Goal: Task Accomplishment & Management: Complete application form

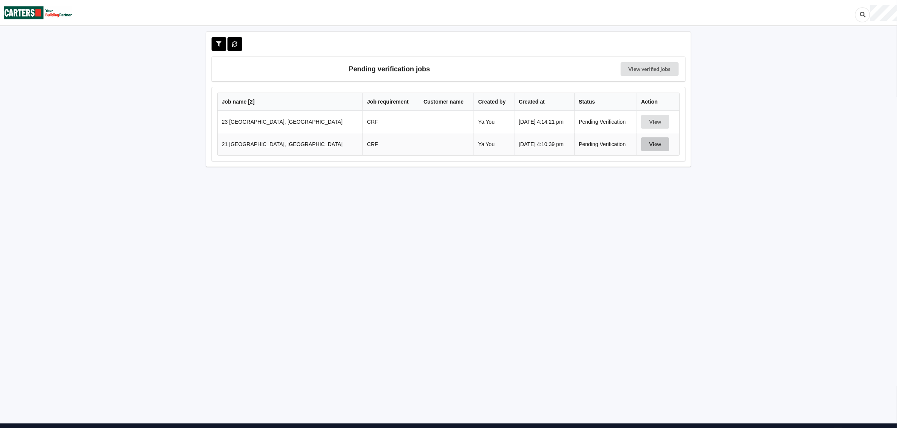
click at [650, 150] on button "View" at bounding box center [655, 144] width 28 height 14
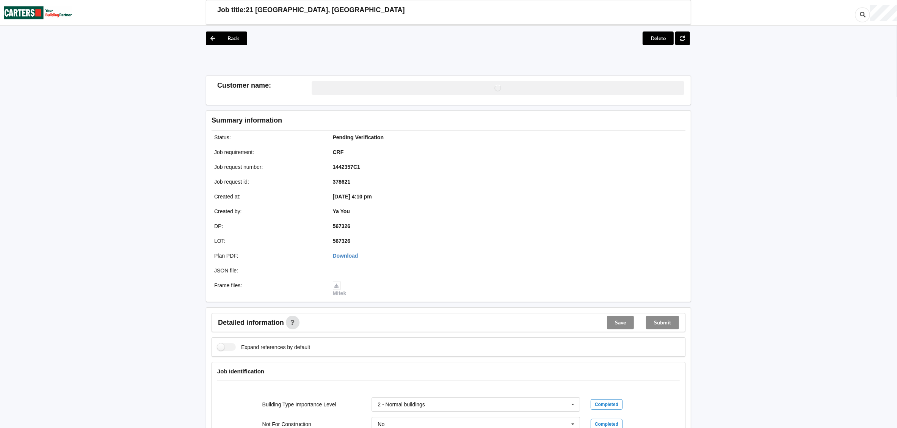
scroll to position [284, 0]
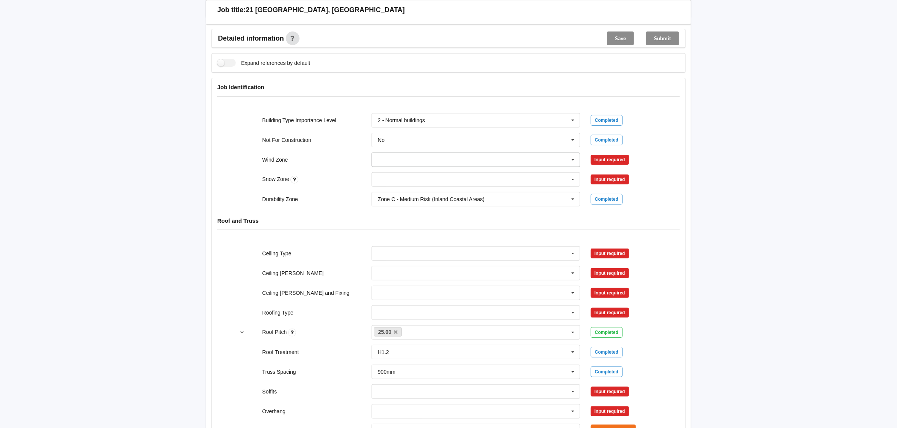
click at [433, 163] on input "text" at bounding box center [476, 160] width 208 height 14
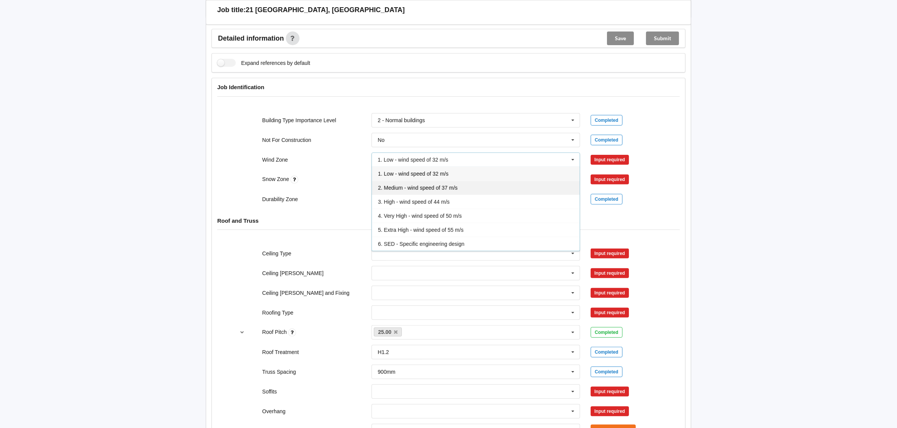
click at [414, 188] on span "2. Medium - wind speed of 37 m/s" at bounding box center [418, 188] width 80 height 6
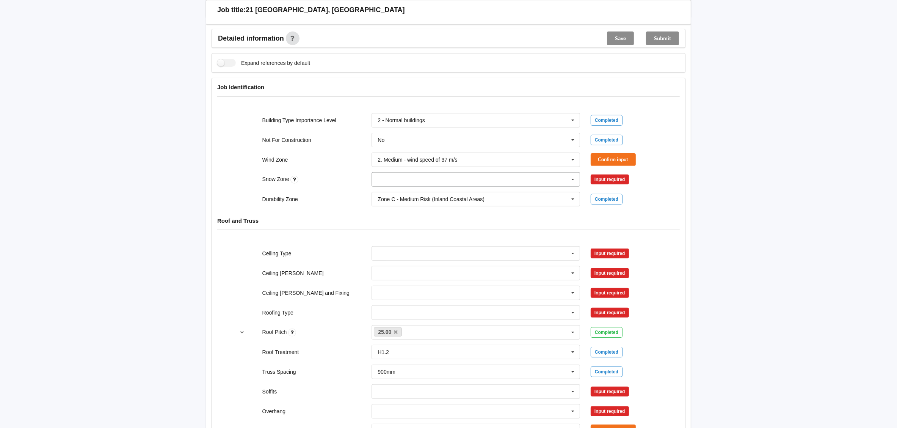
click at [410, 179] on input "text" at bounding box center [476, 179] width 208 height 14
click at [410, 191] on div "N0" at bounding box center [476, 193] width 208 height 14
click at [626, 160] on button "Confirm input" at bounding box center [613, 159] width 45 height 13
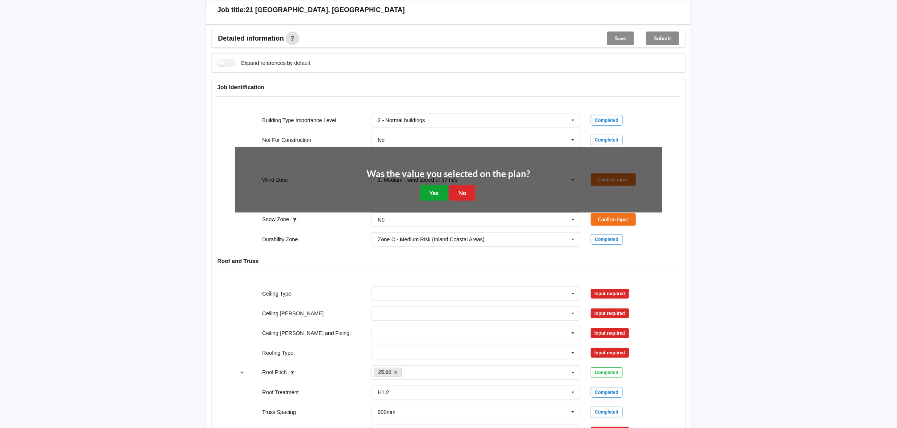
click at [431, 193] on button "Yes" at bounding box center [434, 193] width 28 height 16
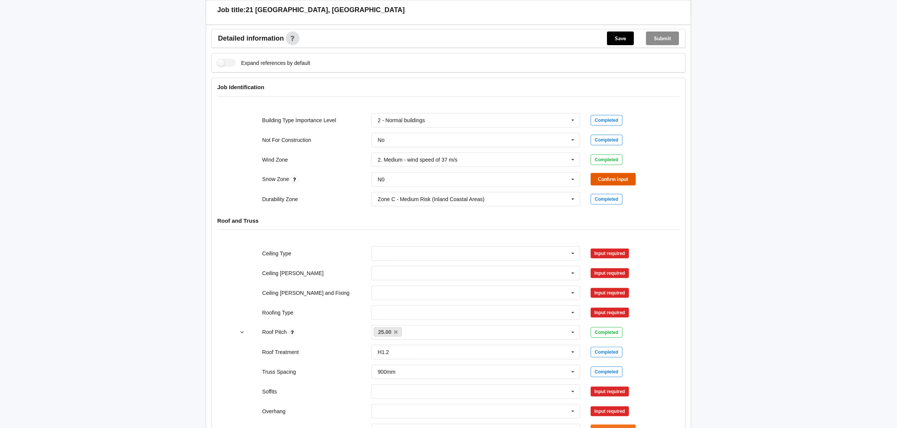
click at [601, 177] on button "Confirm input" at bounding box center [613, 179] width 45 height 13
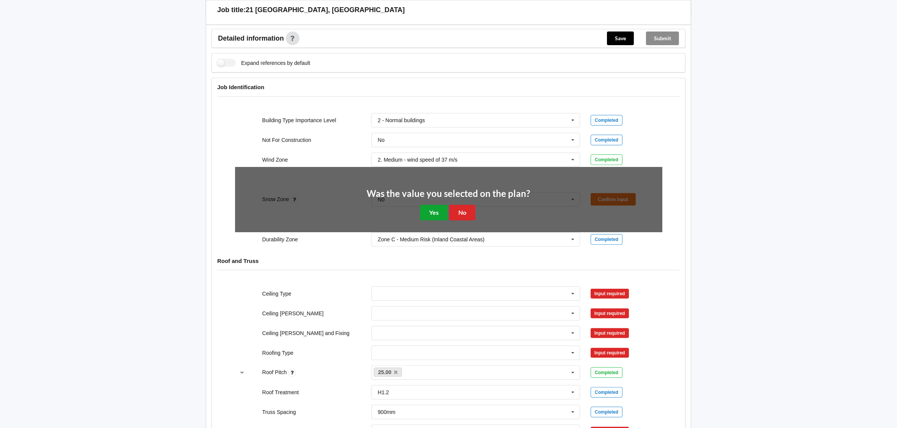
click at [433, 213] on button "Yes" at bounding box center [434, 213] width 28 height 16
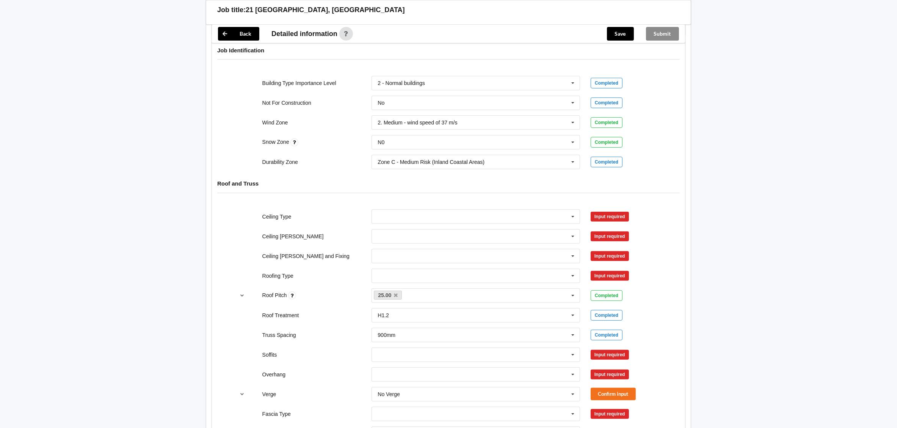
scroll to position [341, 0]
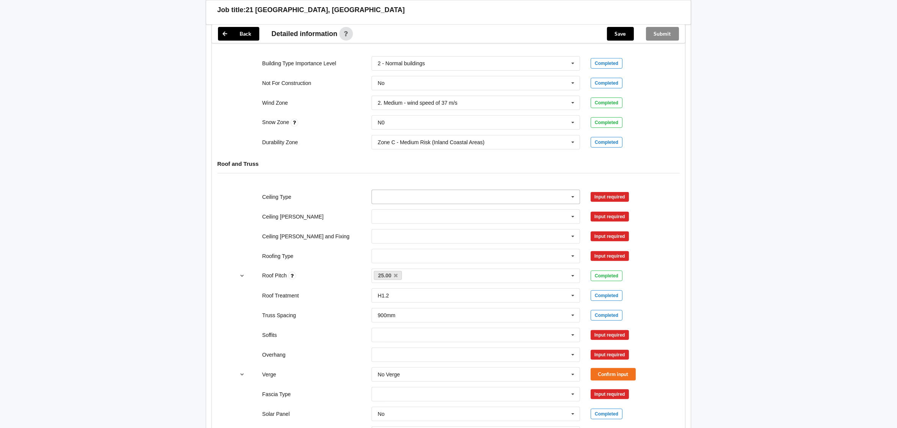
click at [498, 198] on input "text" at bounding box center [476, 197] width 208 height 14
click at [491, 210] on div "10mm Gib" at bounding box center [476, 211] width 208 height 14
click at [618, 197] on button "Confirm input" at bounding box center [613, 196] width 45 height 13
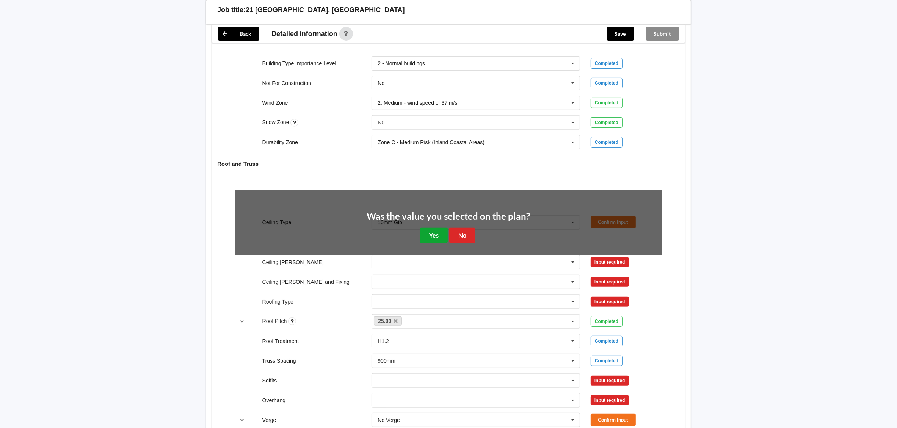
click at [429, 233] on button "Yes" at bounding box center [434, 235] width 28 height 16
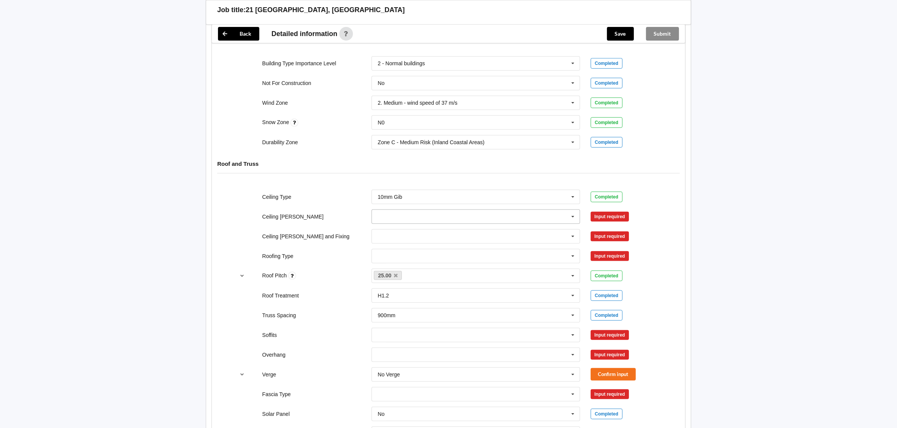
click at [427, 220] on input "text" at bounding box center [476, 217] width 208 height 14
click at [423, 230] on div "400mm" at bounding box center [476, 230] width 208 height 14
click at [597, 215] on button "Confirm input" at bounding box center [613, 216] width 45 height 13
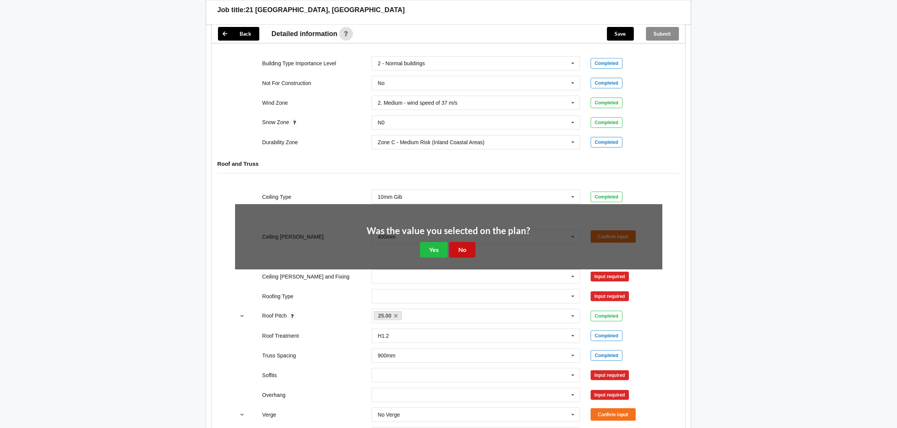
click at [464, 252] on button "No" at bounding box center [462, 250] width 26 height 16
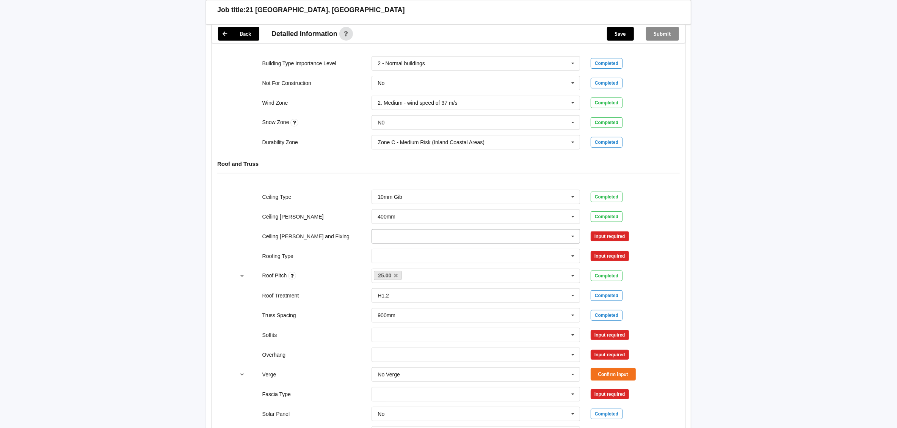
click at [457, 236] on input "text" at bounding box center [476, 236] width 208 height 14
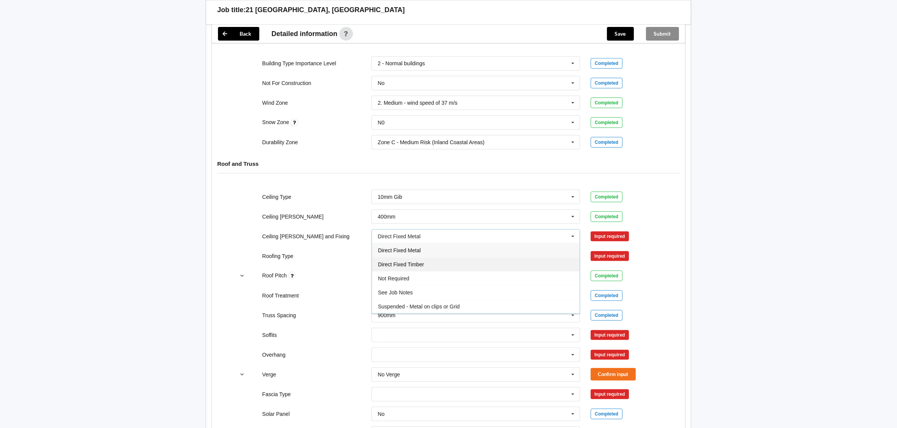
click at [448, 262] on div "Direct Fixed Timber" at bounding box center [476, 264] width 208 height 14
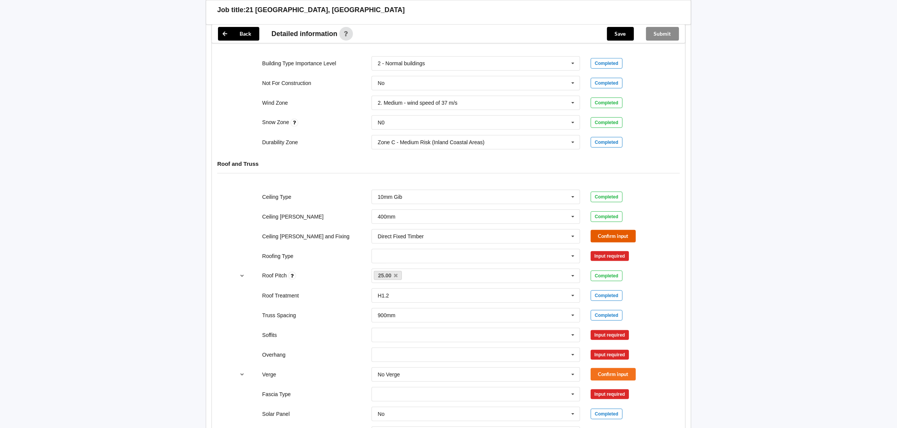
click at [603, 239] on button "Confirm input" at bounding box center [613, 236] width 45 height 13
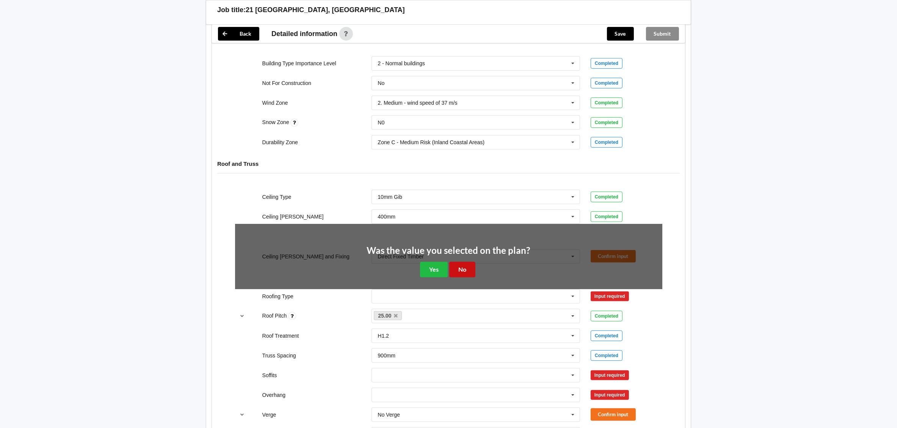
click at [459, 272] on button "No" at bounding box center [462, 270] width 26 height 16
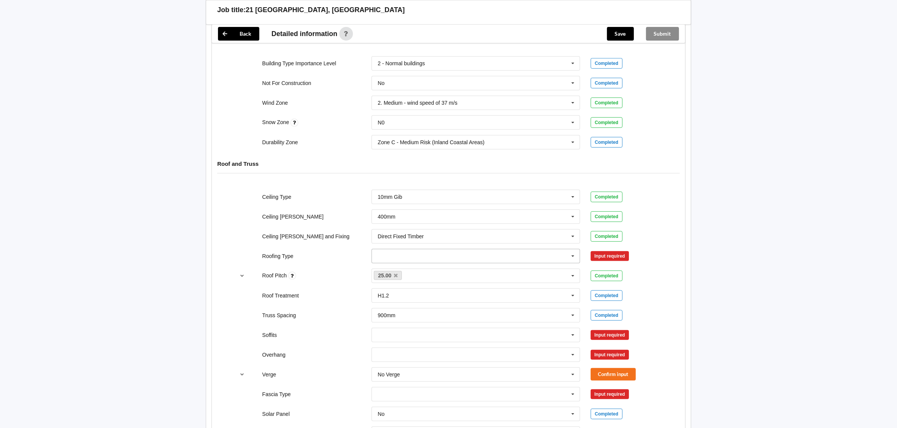
click at [446, 258] on input "text" at bounding box center [476, 256] width 208 height 14
click at [442, 270] on div "1. [GEOGRAPHIC_DATA]" at bounding box center [476, 270] width 208 height 14
click at [594, 256] on button "Confirm input" at bounding box center [613, 255] width 45 height 13
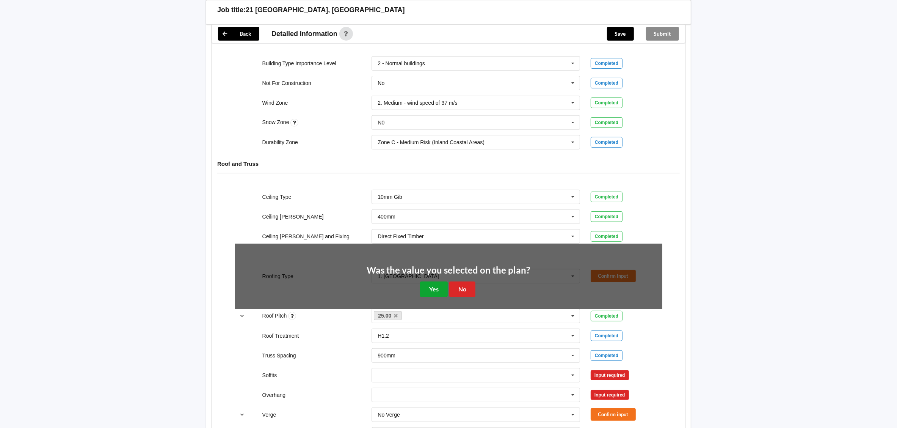
click at [426, 287] on button "Yes" at bounding box center [434, 289] width 28 height 16
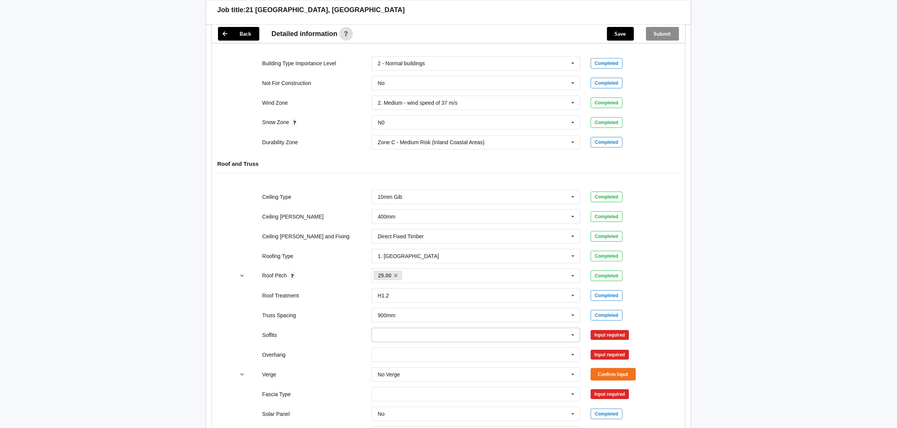
click at [559, 338] on input "text" at bounding box center [476, 335] width 208 height 14
click at [481, 282] on div "Raked & Boxed" at bounding box center [476, 279] width 208 height 14
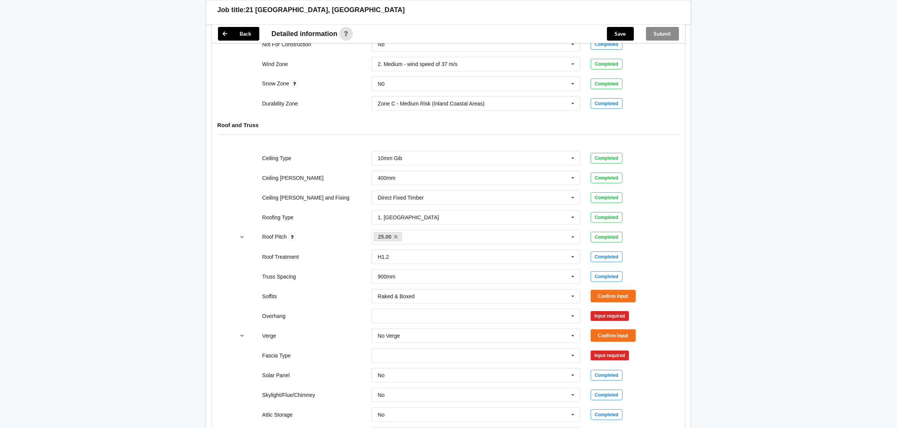
scroll to position [398, 0]
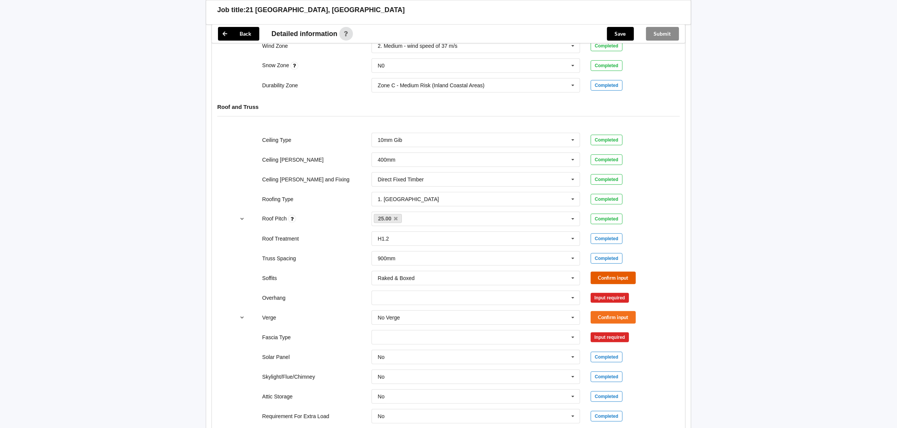
click at [606, 277] on button "Confirm input" at bounding box center [613, 277] width 45 height 13
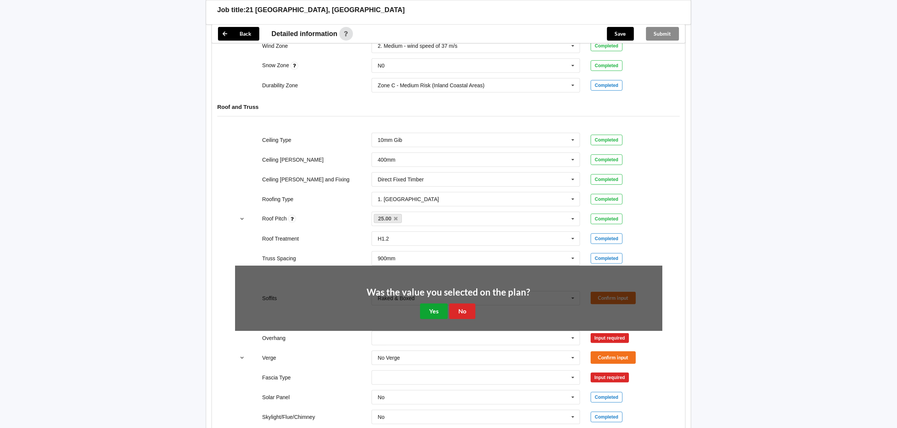
click at [427, 312] on button "Yes" at bounding box center [434, 311] width 28 height 16
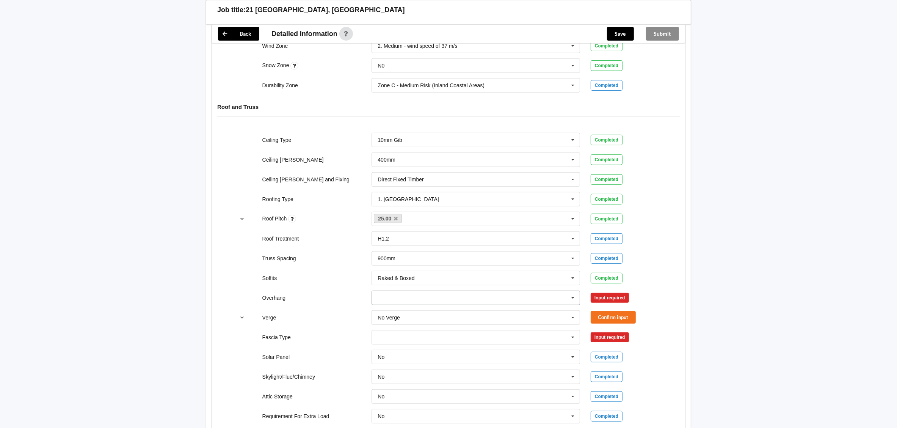
click at [572, 301] on icon at bounding box center [572, 298] width 11 height 14
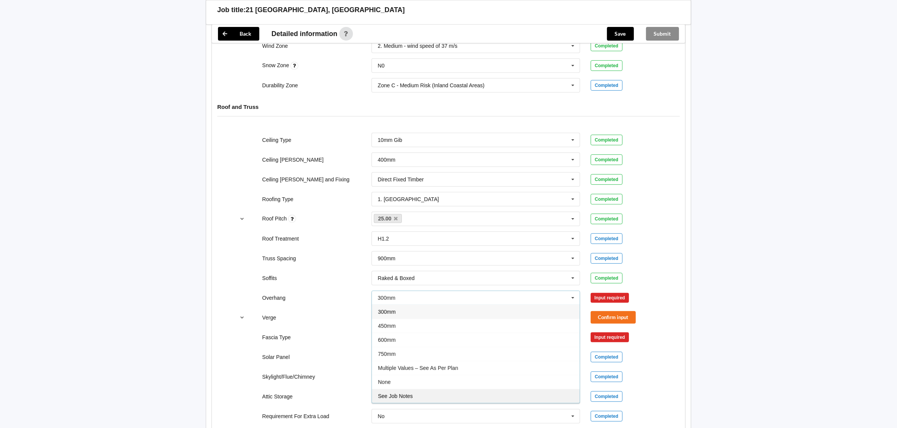
click at [472, 396] on div "See Job Notes" at bounding box center [476, 396] width 208 height 14
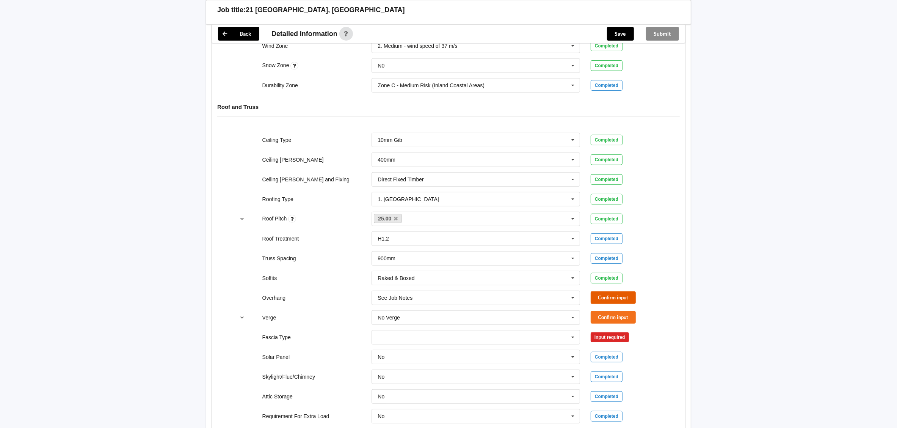
click at [600, 299] on button "Confirm input" at bounding box center [613, 297] width 45 height 13
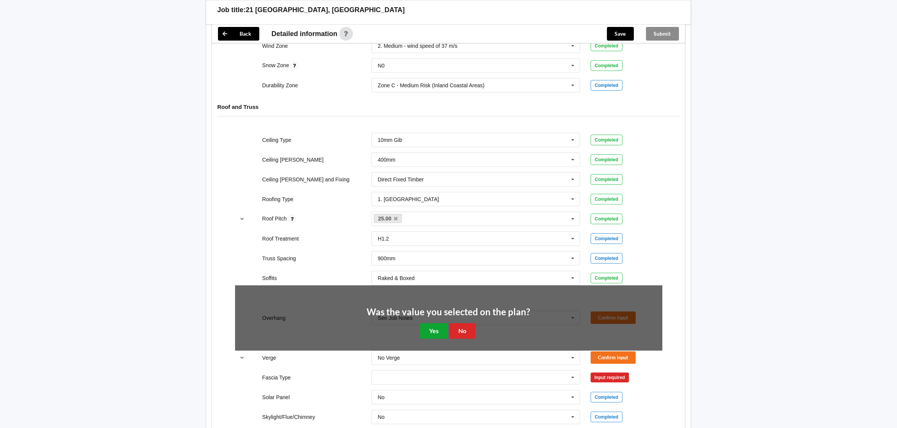
click at [431, 330] on button "Yes" at bounding box center [434, 331] width 28 height 16
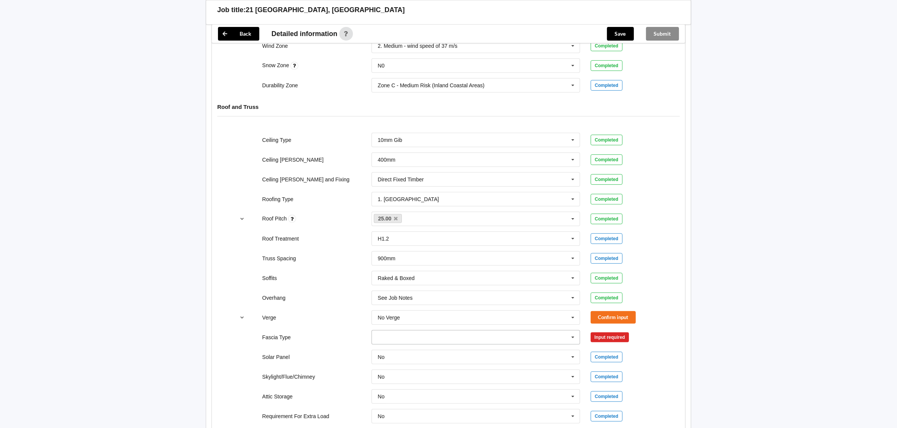
click at [459, 340] on input "text" at bounding box center [476, 337] width 208 height 14
click at [440, 256] on div "No Information" at bounding box center [476, 253] width 208 height 14
click at [603, 321] on button "Confirm input" at bounding box center [613, 317] width 45 height 13
click at [630, 338] on button "Confirm input" at bounding box center [613, 337] width 45 height 13
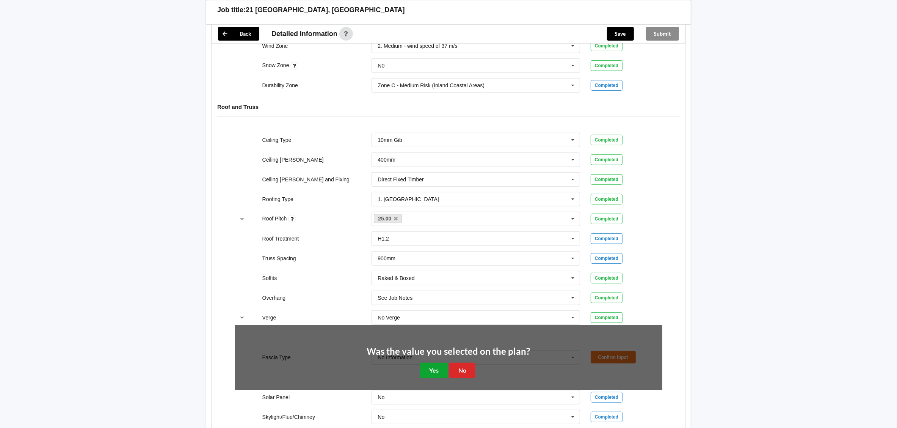
click at [437, 371] on button "Yes" at bounding box center [434, 370] width 28 height 16
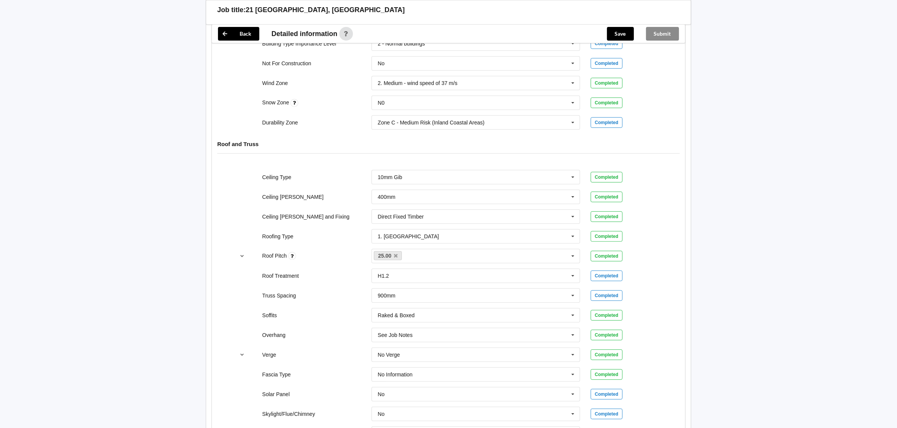
scroll to position [341, 0]
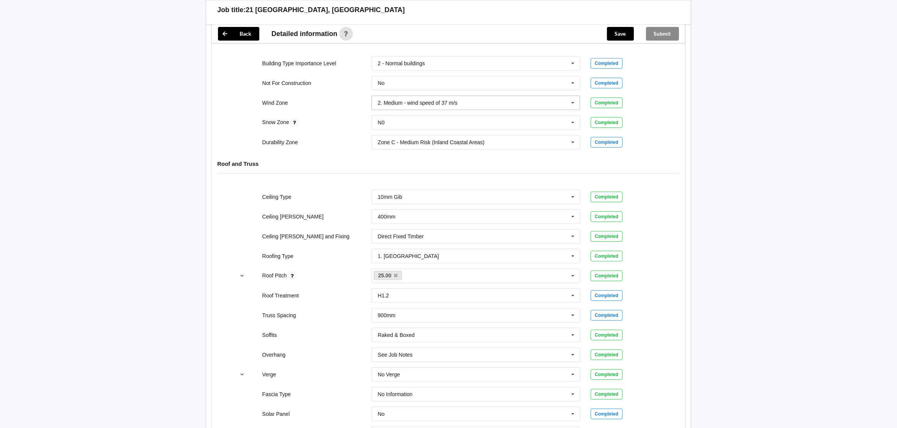
click at [489, 102] on input "text" at bounding box center [476, 103] width 208 height 14
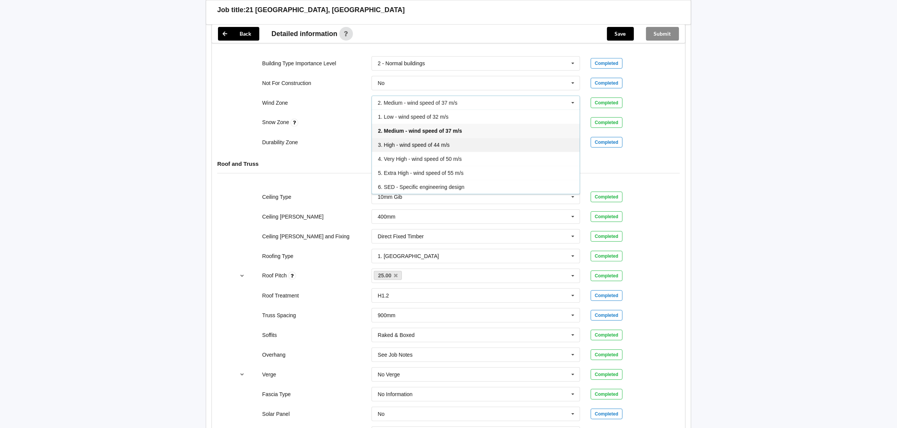
click at [459, 141] on div "3. High - wind speed of 44 m/s" at bounding box center [476, 145] width 208 height 14
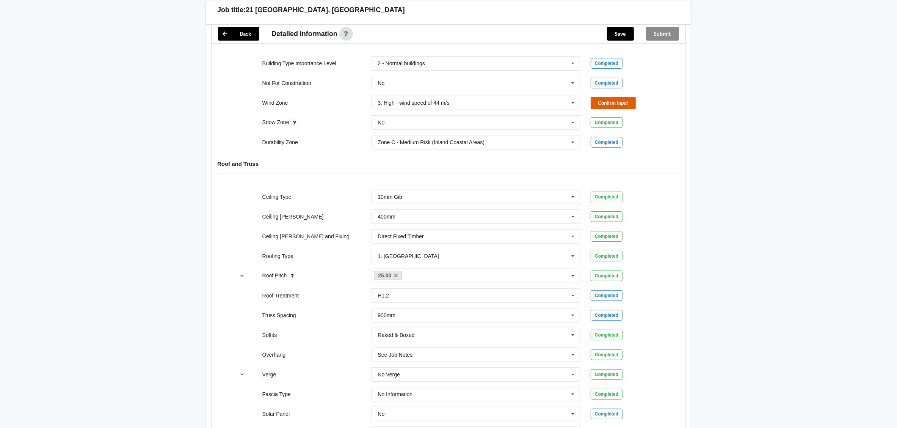
click at [607, 106] on button "Confirm input" at bounding box center [613, 103] width 45 height 13
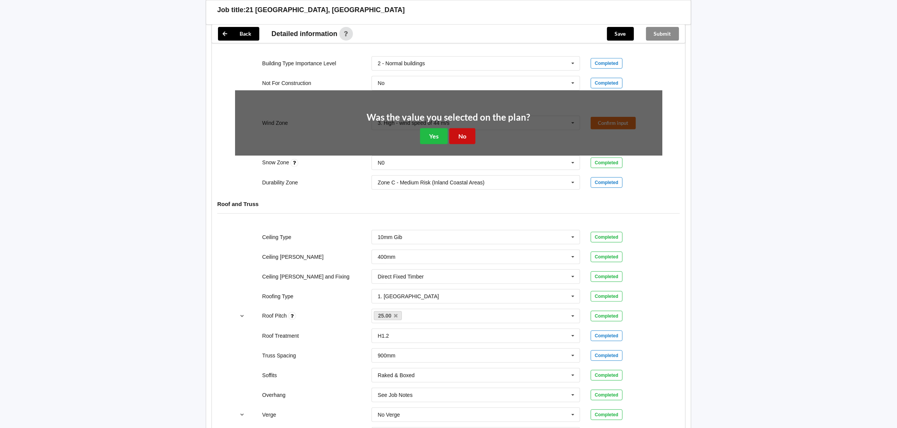
click at [464, 140] on button "No" at bounding box center [462, 136] width 26 height 16
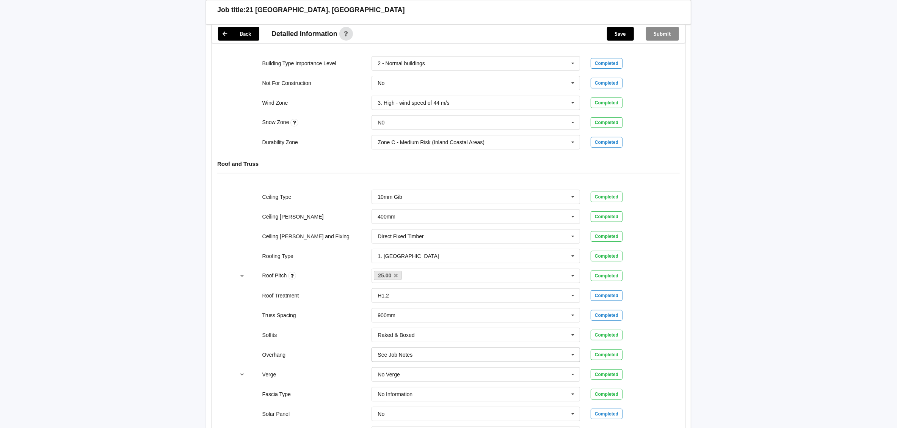
click at [466, 359] on input "text" at bounding box center [476, 355] width 208 height 14
click at [440, 275] on div "450mm" at bounding box center [476, 270] width 208 height 14
click at [602, 360] on button "Confirm input" at bounding box center [613, 354] width 45 height 13
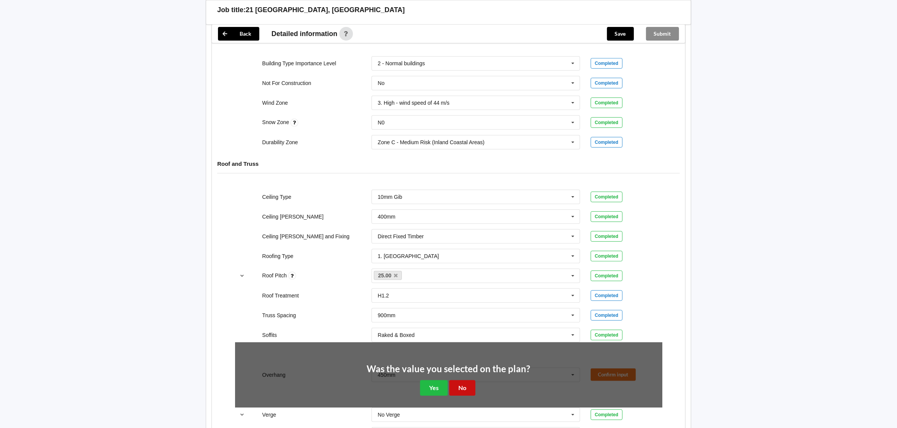
click at [460, 389] on button "No" at bounding box center [462, 388] width 26 height 16
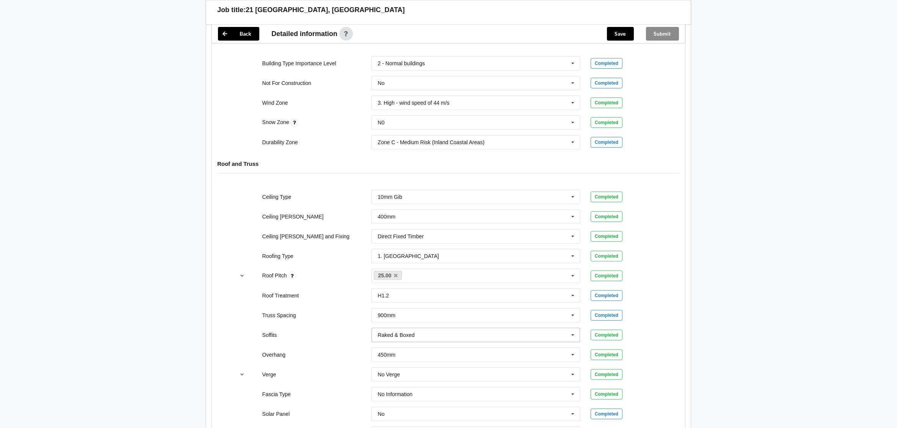
click at [432, 339] on input "text" at bounding box center [476, 335] width 208 height 14
click at [428, 326] on div "See Job Notes" at bounding box center [476, 321] width 208 height 14
click at [607, 334] on button "Confirm input" at bounding box center [613, 334] width 45 height 13
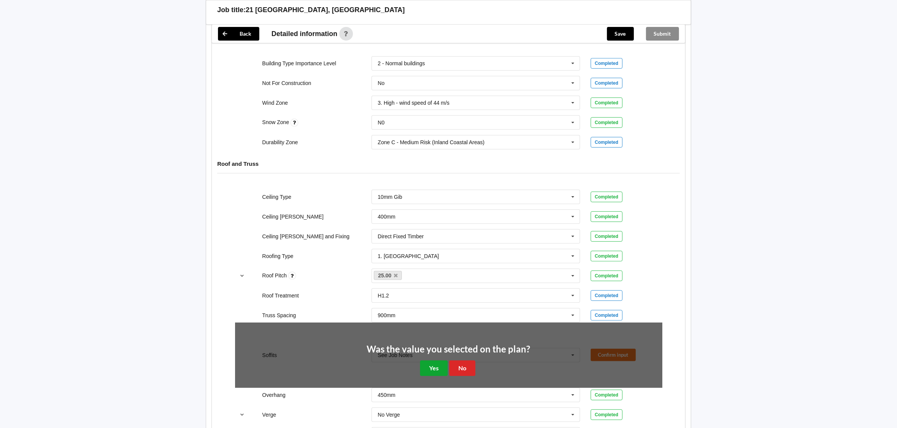
click at [434, 370] on button "Yes" at bounding box center [434, 368] width 28 height 16
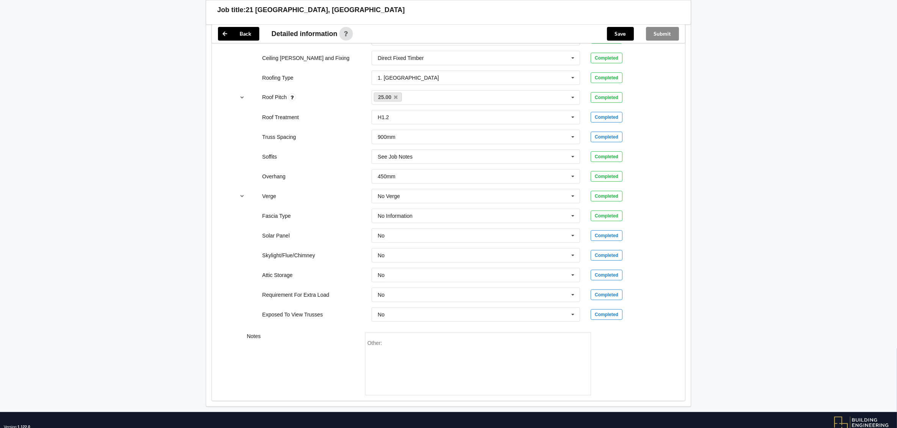
scroll to position [545, 0]
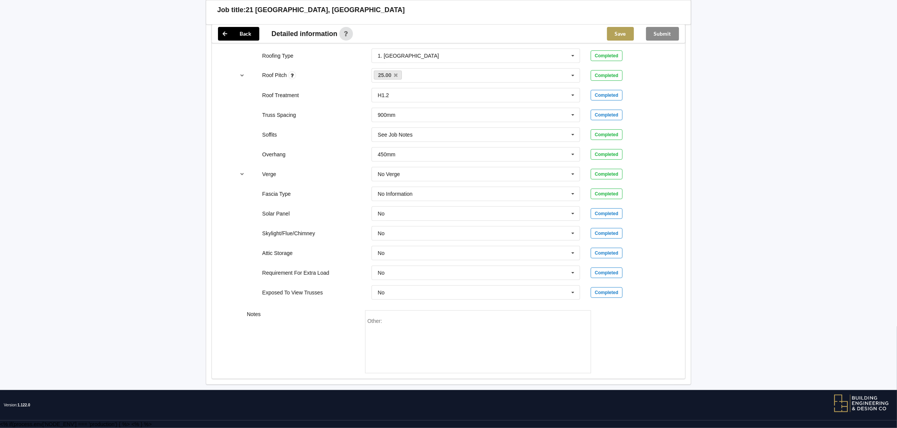
click at [614, 30] on button "Save" at bounding box center [620, 34] width 27 height 14
click at [670, 31] on button "Submit" at bounding box center [662, 34] width 33 height 14
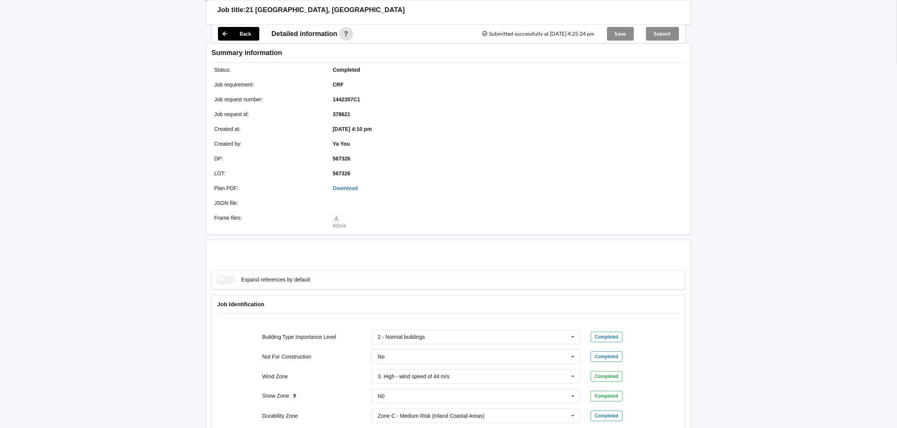
scroll to position [510, 0]
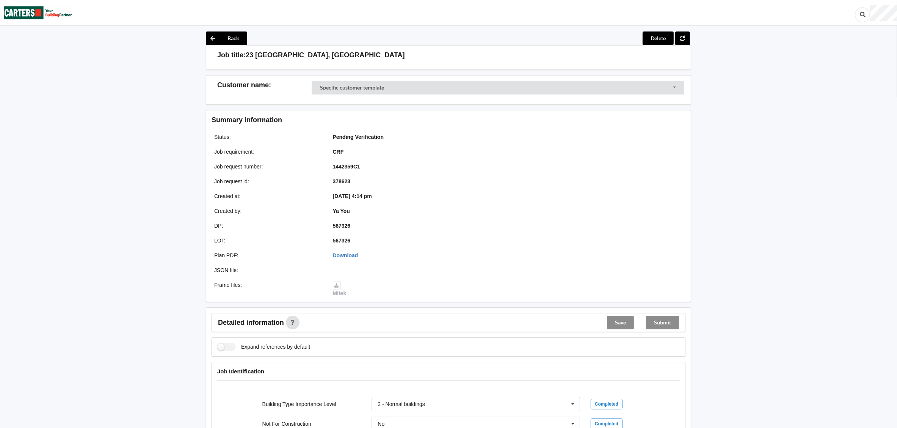
scroll to position [113, 0]
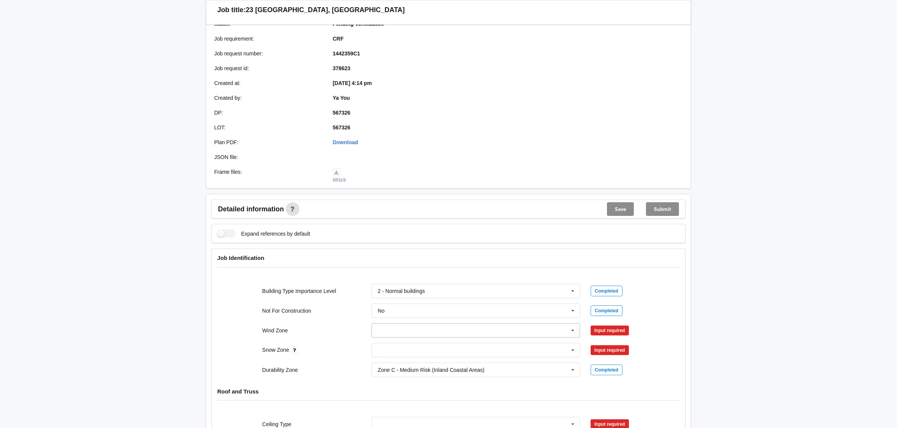
click at [416, 325] on input "text" at bounding box center [476, 330] width 208 height 14
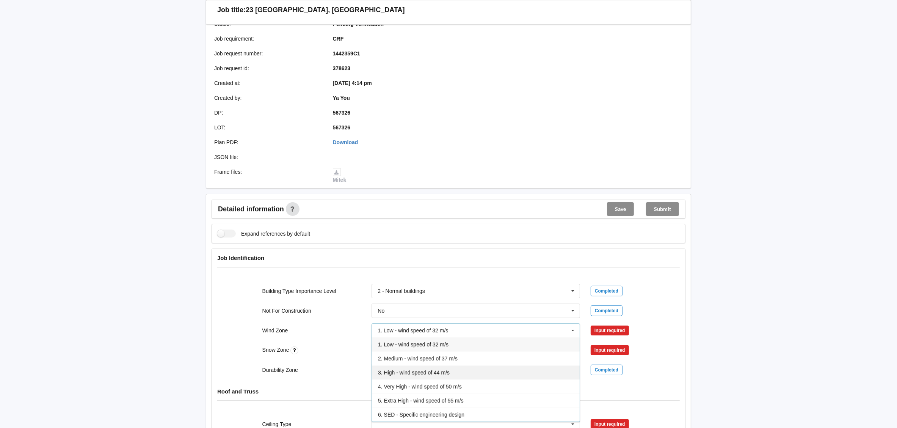
click at [412, 373] on span "3. High - wind speed of 44 m/s" at bounding box center [414, 372] width 72 height 6
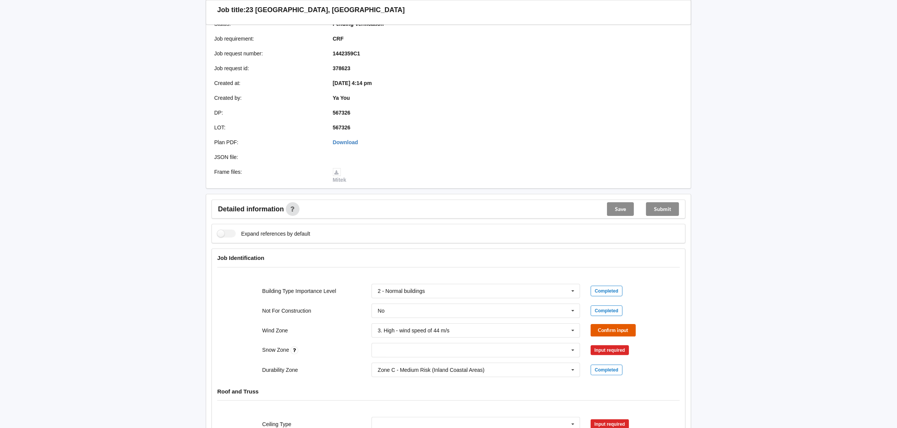
click at [606, 326] on button "Confirm input" at bounding box center [613, 330] width 45 height 13
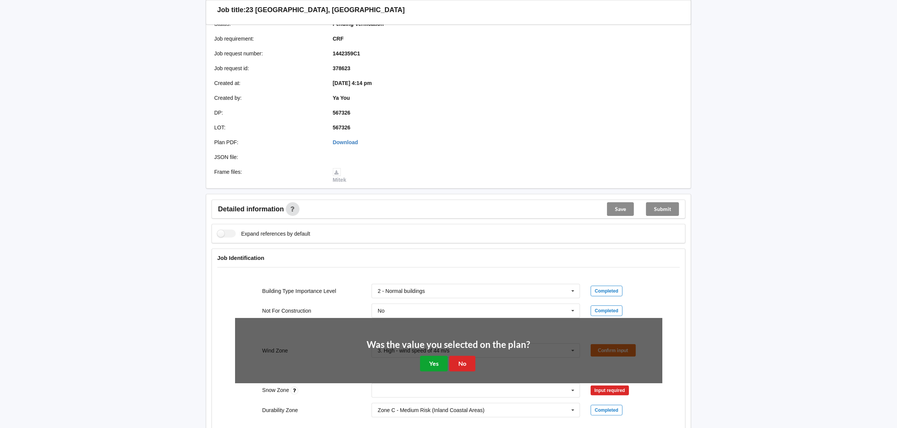
click at [428, 364] on button "Yes" at bounding box center [434, 364] width 28 height 16
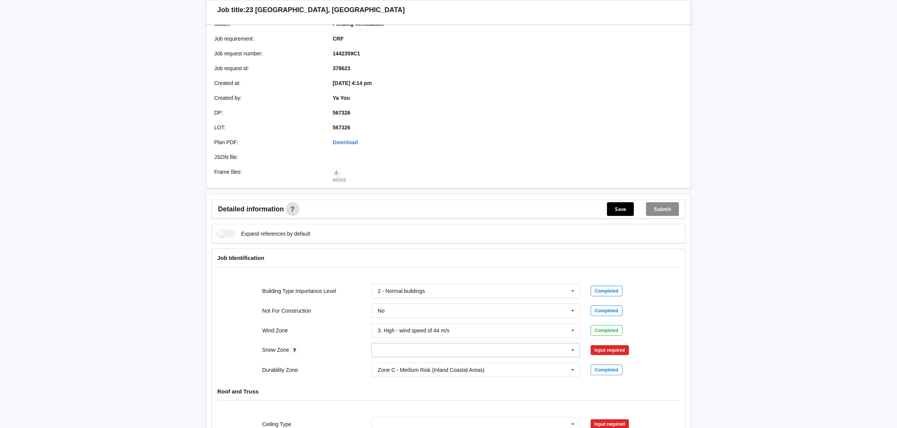
click at [427, 353] on input "text" at bounding box center [476, 350] width 208 height 14
click at [402, 251] on div "N0" at bounding box center [476, 252] width 208 height 14
click at [601, 351] on button "Confirm input" at bounding box center [613, 349] width 45 height 13
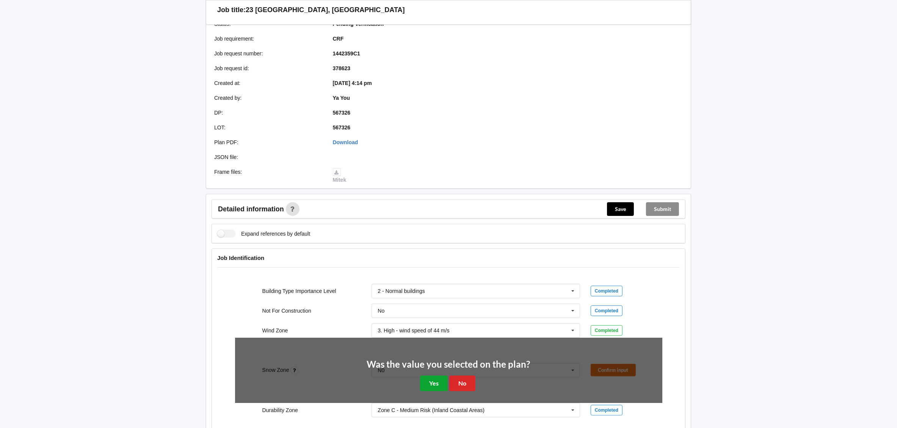
drag, startPoint x: 437, startPoint y: 382, endPoint x: 436, endPoint y: 375, distance: 6.9
click at [436, 381] on button "Yes" at bounding box center [434, 383] width 28 height 16
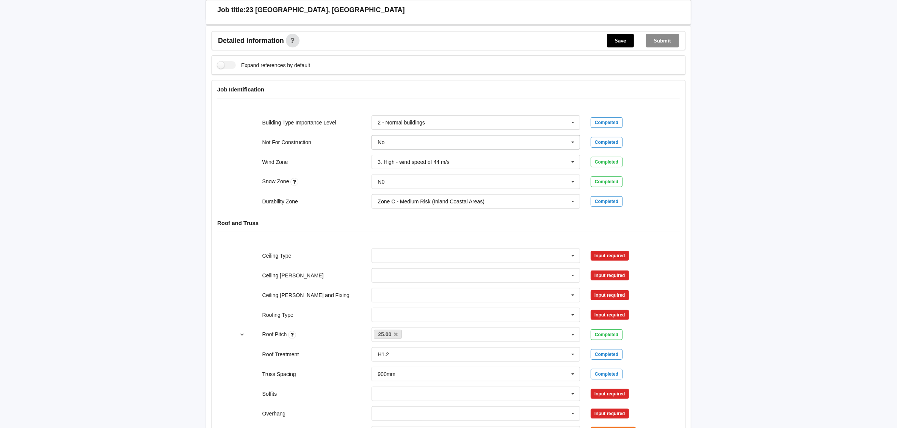
scroll to position [284, 0]
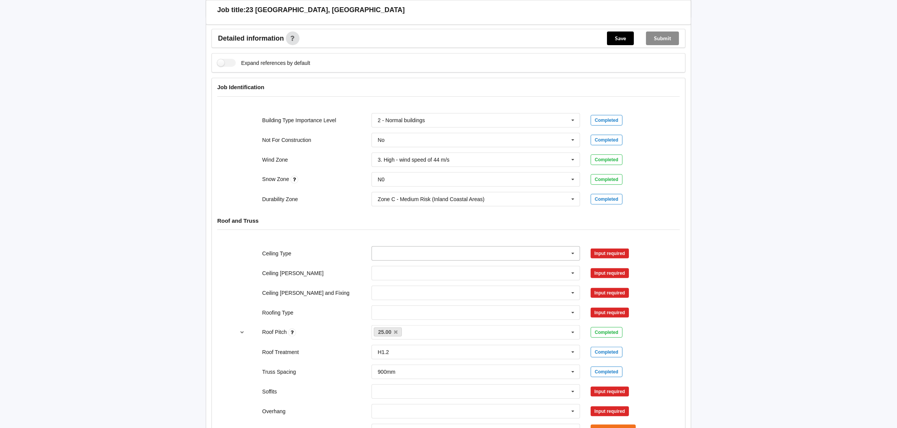
click at [376, 256] on input "text" at bounding box center [476, 253] width 208 height 14
click at [387, 271] on div "10mm Gib" at bounding box center [476, 267] width 208 height 14
click at [615, 249] on button "Confirm input" at bounding box center [613, 253] width 45 height 13
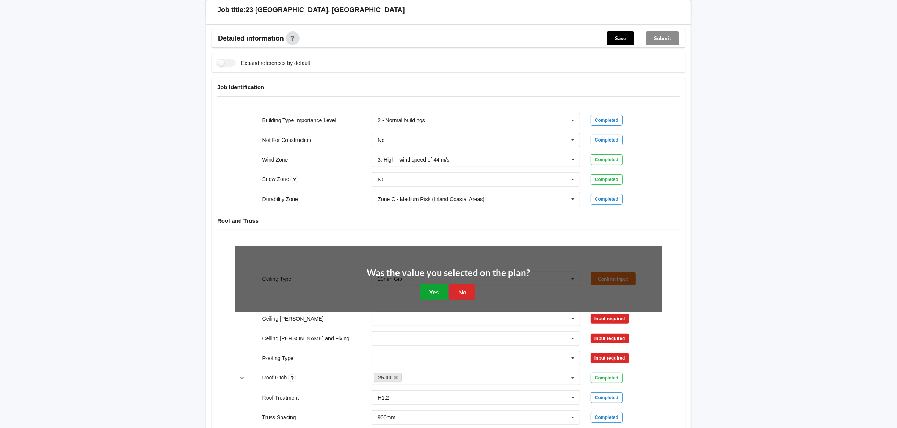
drag, startPoint x: 442, startPoint y: 294, endPoint x: 402, endPoint y: 282, distance: 42.4
click at [442, 294] on button "Yes" at bounding box center [434, 292] width 28 height 16
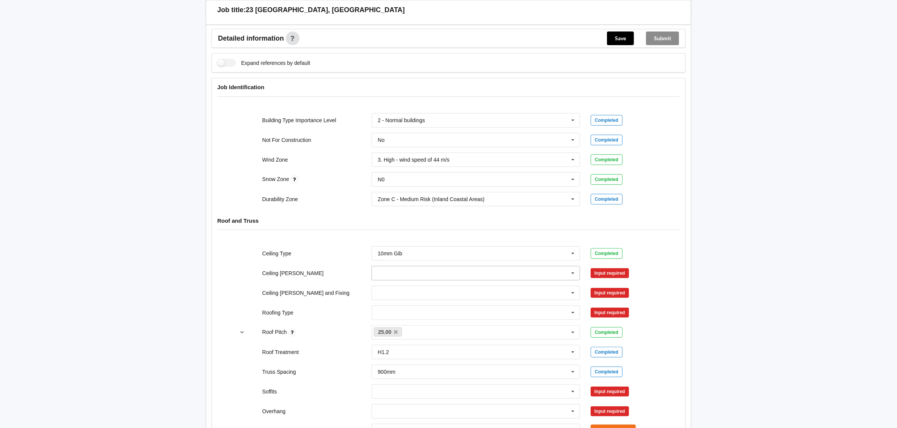
click at [393, 273] on input "text" at bounding box center [476, 273] width 208 height 14
click at [393, 287] on span "400mm" at bounding box center [387, 287] width 18 height 6
click at [603, 271] on button "Confirm input" at bounding box center [613, 272] width 45 height 13
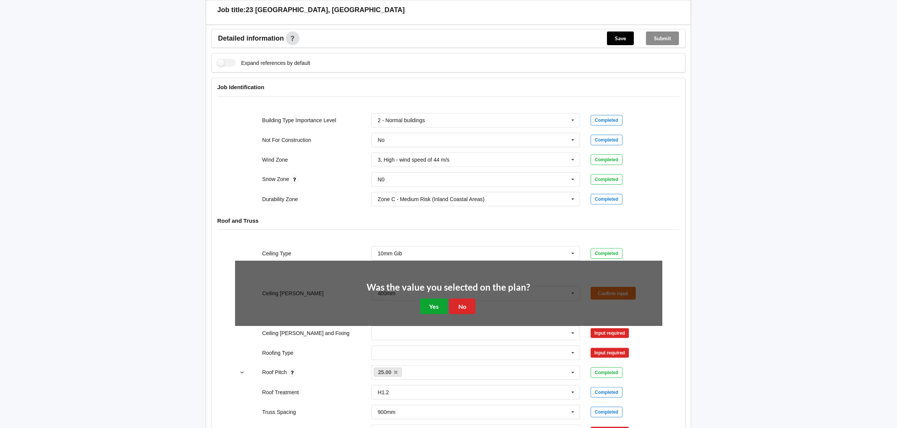
click at [429, 310] on button "Yes" at bounding box center [434, 306] width 28 height 16
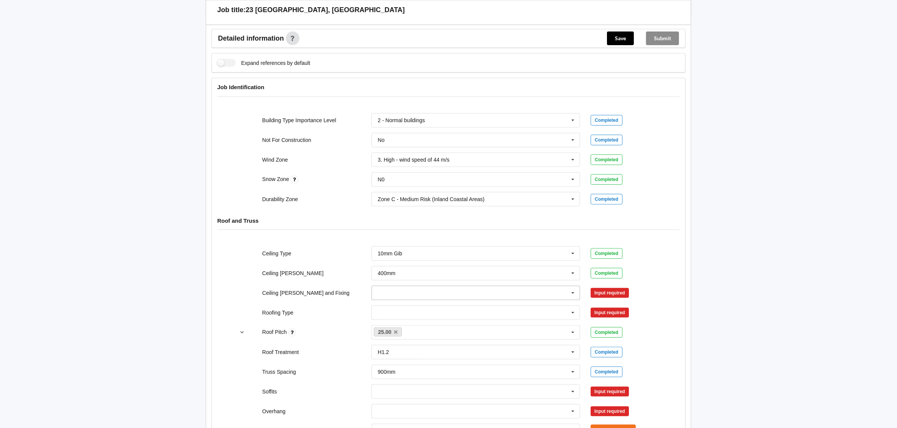
click at [390, 294] on input "text" at bounding box center [476, 293] width 208 height 14
click at [404, 319] on span "Direct Fixed Timber" at bounding box center [401, 321] width 46 height 6
click at [605, 293] on button "Confirm input" at bounding box center [613, 292] width 45 height 13
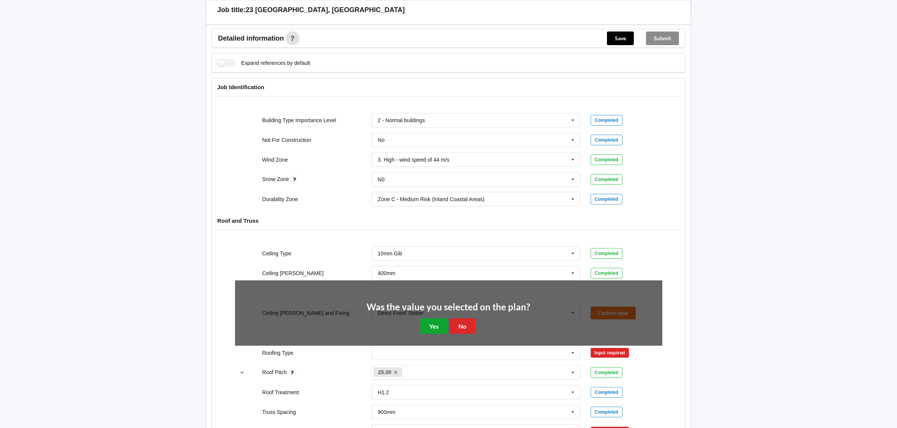
click at [443, 326] on button "Yes" at bounding box center [434, 326] width 28 height 16
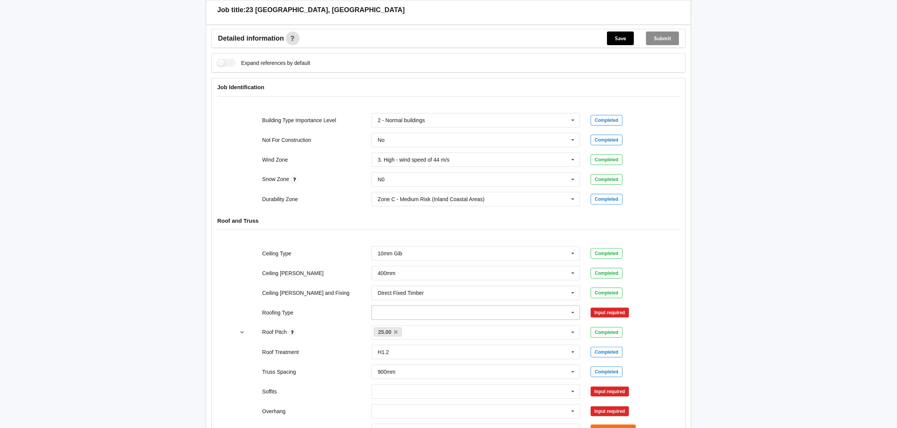
click at [406, 315] on input "text" at bounding box center [476, 313] width 208 height 14
click at [406, 201] on div "1. [GEOGRAPHIC_DATA]" at bounding box center [476, 200] width 208 height 14
click at [601, 311] on button "Confirm input" at bounding box center [613, 312] width 45 height 13
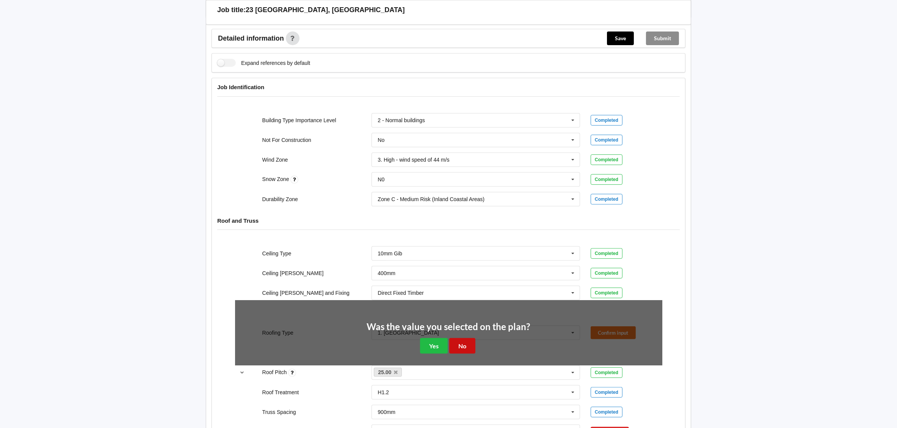
click at [464, 347] on button "No" at bounding box center [462, 346] width 26 height 16
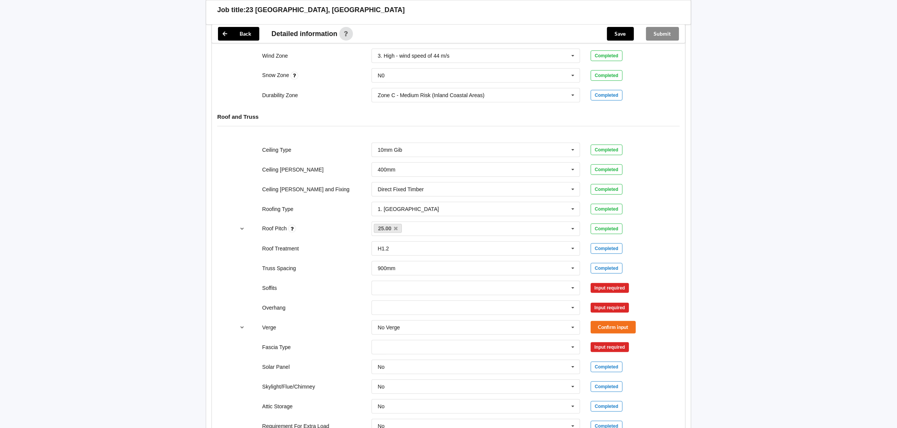
scroll to position [398, 0]
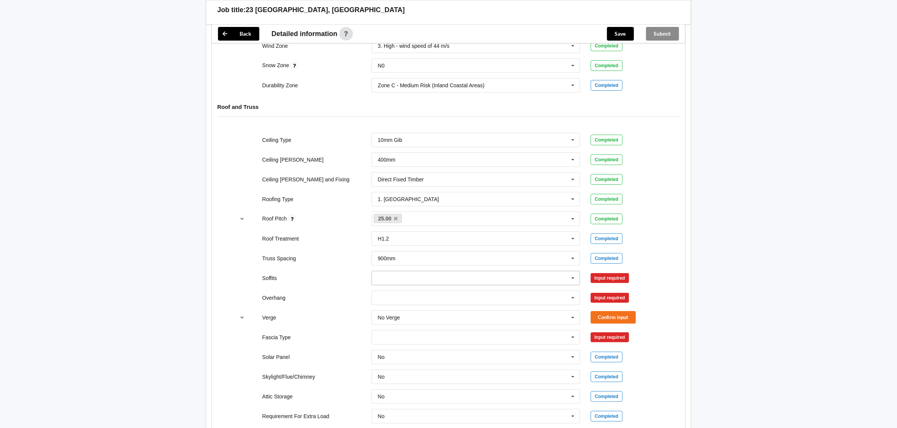
click at [392, 277] on input "text" at bounding box center [476, 278] width 208 height 14
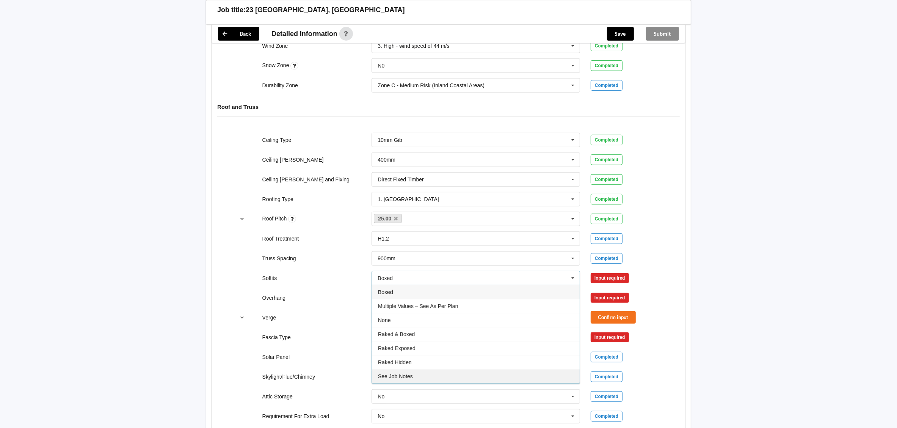
click at [424, 374] on div "See Job Notes" at bounding box center [476, 376] width 208 height 14
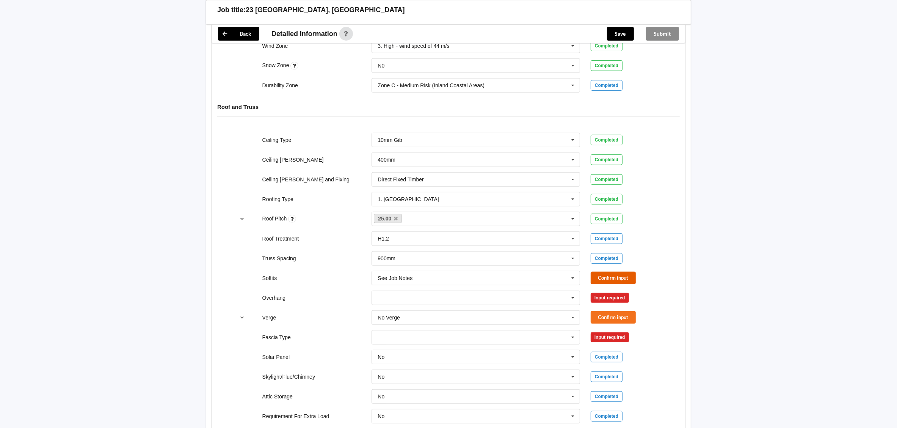
click at [610, 284] on button "Confirm input" at bounding box center [613, 277] width 45 height 13
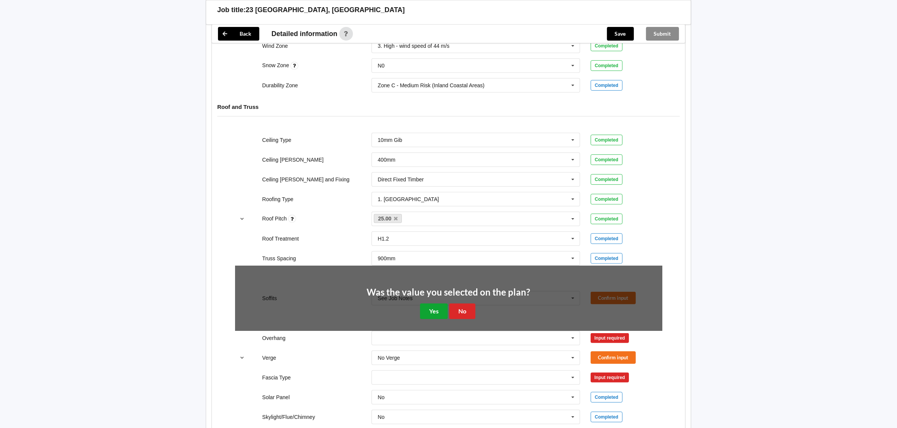
click at [431, 315] on button "Yes" at bounding box center [434, 311] width 28 height 16
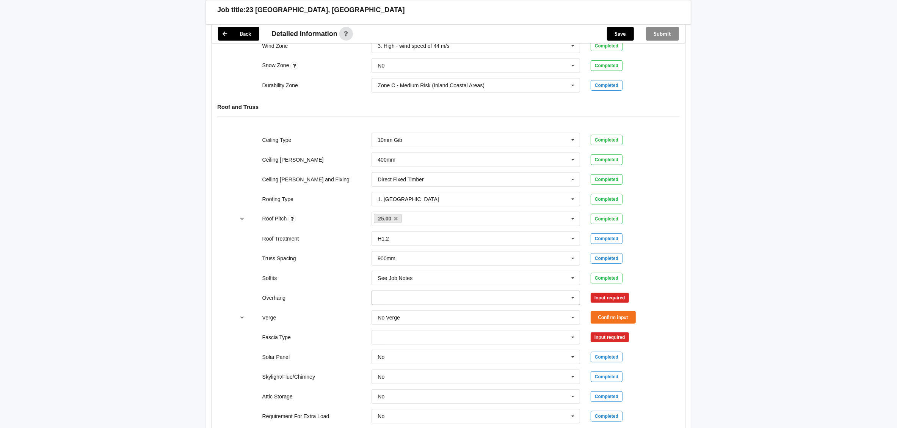
click at [431, 298] on input "text" at bounding box center [476, 298] width 208 height 14
click at [429, 329] on div "450mm" at bounding box center [476, 325] width 208 height 14
click at [630, 299] on button "Confirm input" at bounding box center [613, 297] width 45 height 13
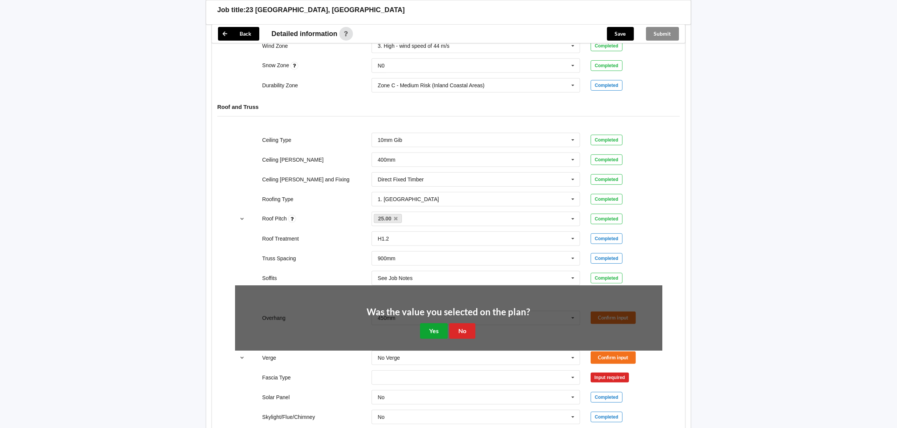
click at [446, 332] on button "Yes" at bounding box center [434, 331] width 28 height 16
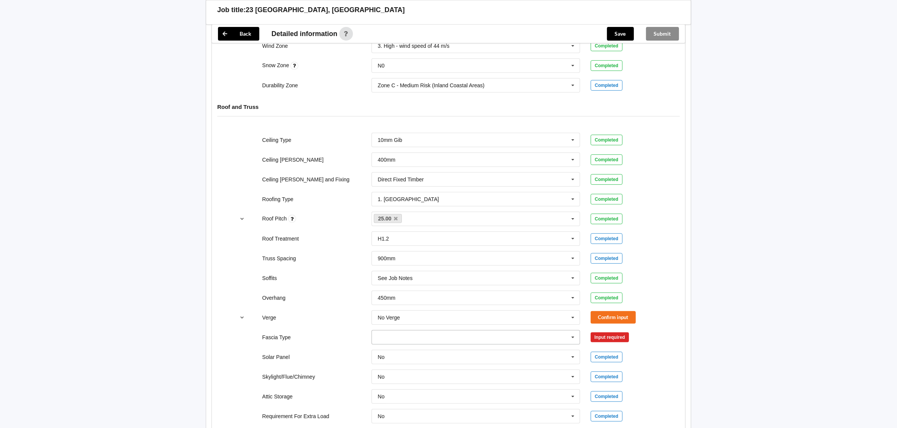
click at [480, 337] on input "text" at bounding box center [476, 337] width 208 height 14
click at [504, 266] on div "No Information" at bounding box center [476, 261] width 208 height 14
drag, startPoint x: 621, startPoint y: 341, endPoint x: 605, endPoint y: 321, distance: 24.9
click at [620, 341] on button "Confirm input" at bounding box center [613, 337] width 45 height 13
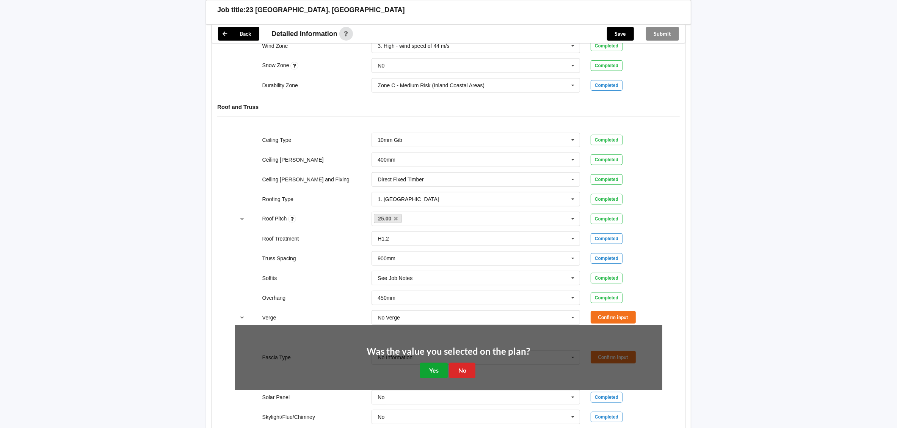
drag, startPoint x: 442, startPoint y: 377, endPoint x: 453, endPoint y: 368, distance: 14.0
click at [442, 376] on button "Yes" at bounding box center [434, 370] width 28 height 16
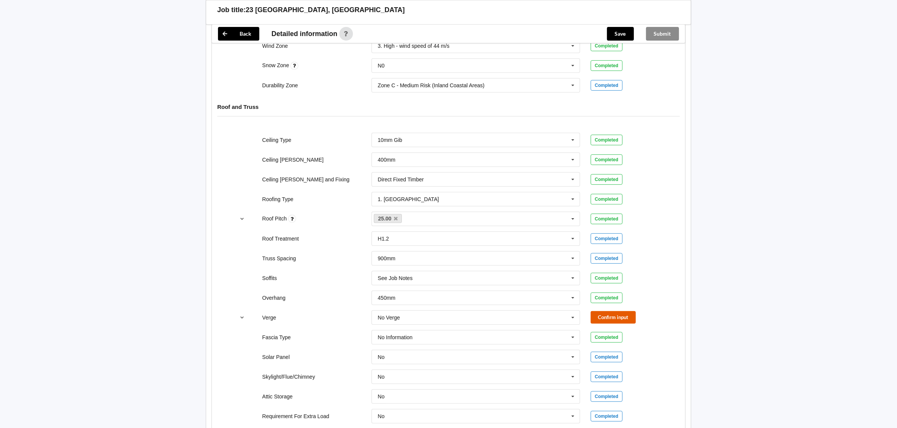
click at [614, 323] on button "Confirm input" at bounding box center [613, 317] width 45 height 13
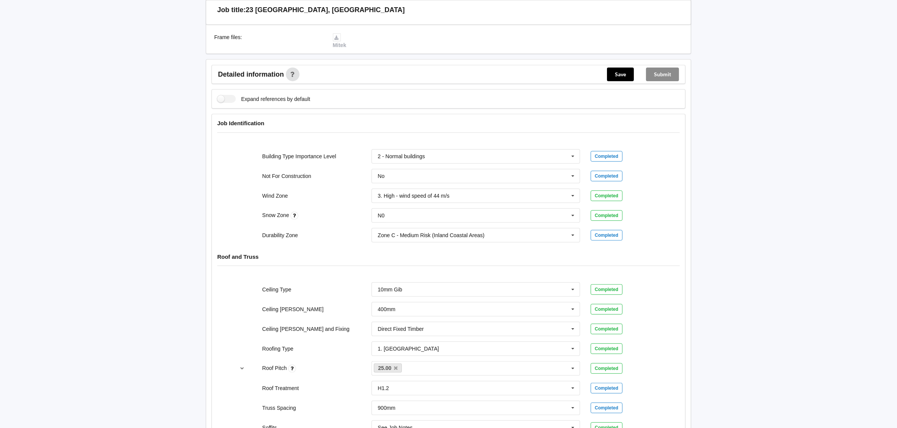
scroll to position [147, 0]
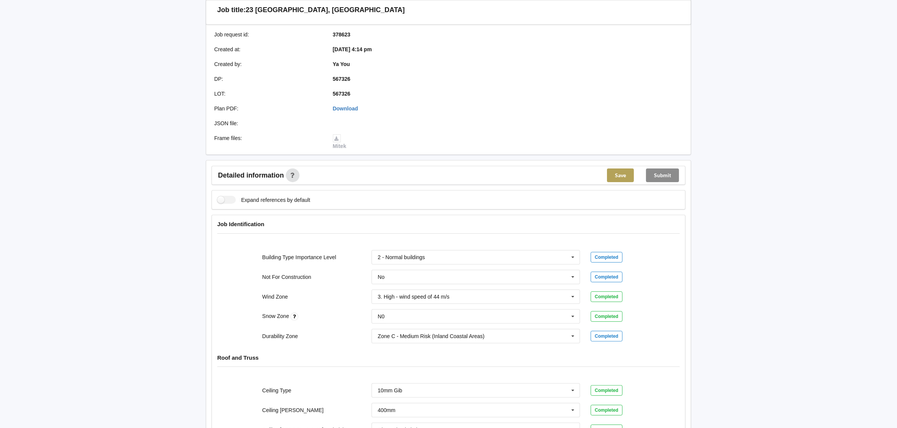
click at [621, 179] on button "Save" at bounding box center [620, 175] width 27 height 14
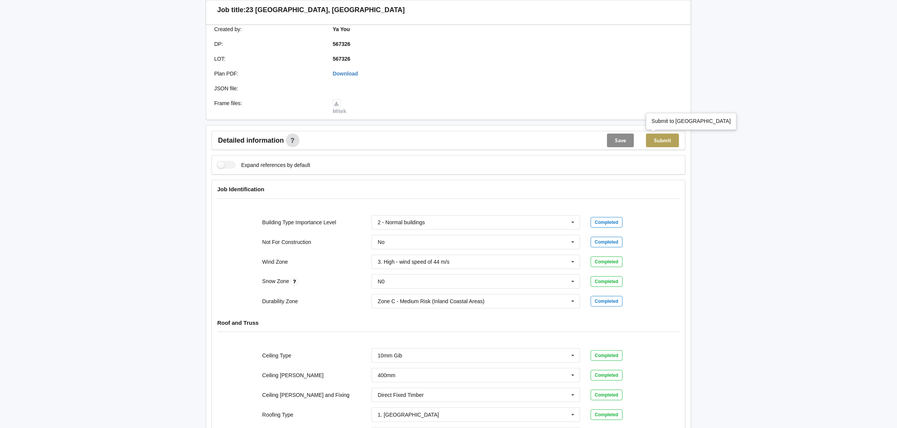
click at [660, 139] on button "Submit" at bounding box center [662, 140] width 33 height 14
